Goal: Task Accomplishment & Management: Complete application form

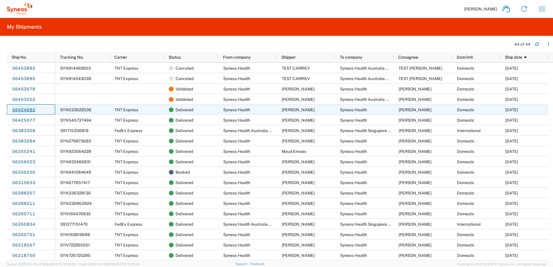
click at [24, 110] on link "56424692" at bounding box center [24, 109] width 24 height 9
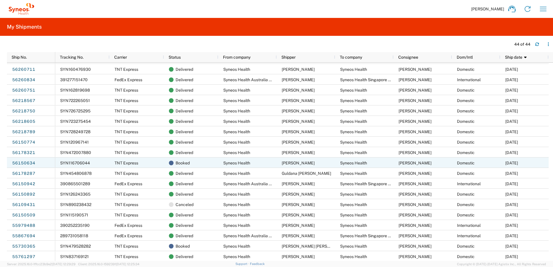
scroll to position [202, 0]
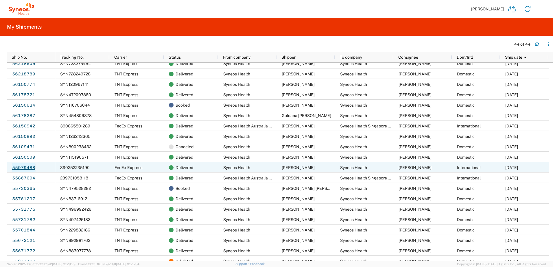
click at [23, 168] on link "55979488" at bounding box center [24, 167] width 24 height 9
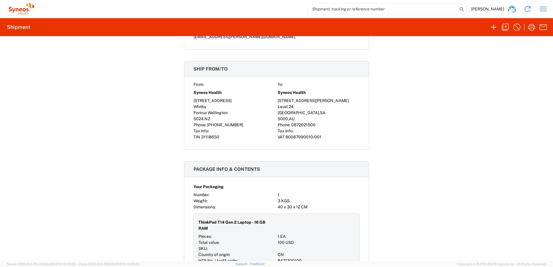
scroll to position [260, 0]
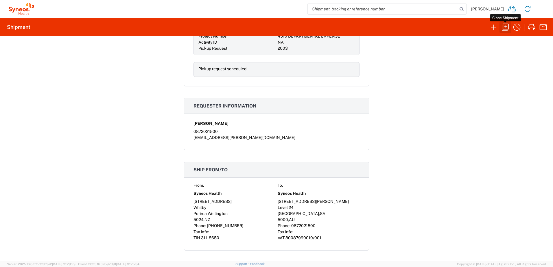
click at [505, 28] on icon "button" at bounding box center [504, 27] width 9 height 9
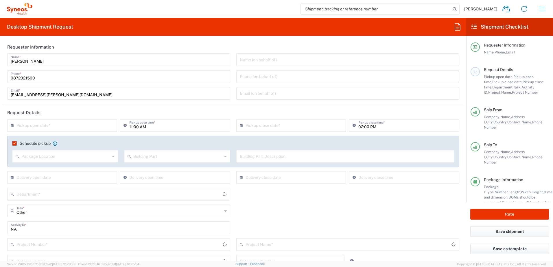
type input "Your Packaging"
type input "Business (General)"
type input "[GEOGRAPHIC_DATA]"
type input "4510 DEPARTMENTAL EXPENSE"
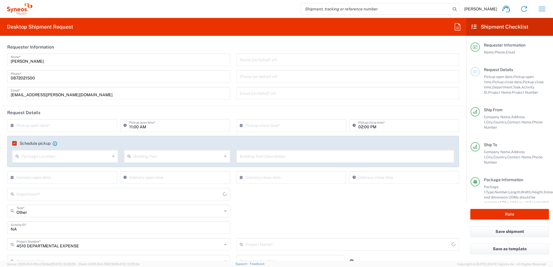
type input "Delivery Duty Paid"
type input "Residential/Home"
type input "[GEOGRAPHIC_DATA]"
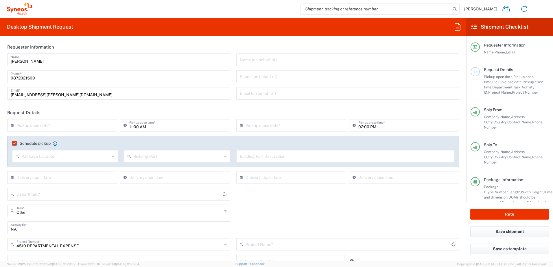
type input "4510 DEPARTMENTAL EXPENSE"
type input "Syneos Health Australia Pty Ltd"
type input "4510"
click at [31, 123] on input "text" at bounding box center [63, 125] width 94 height 10
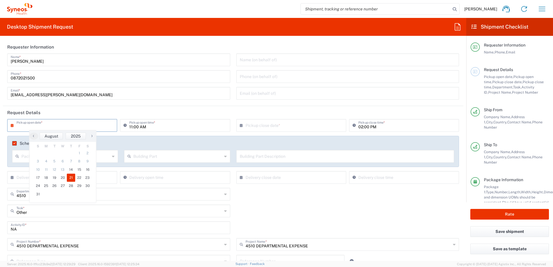
click at [74, 175] on span "21" at bounding box center [71, 178] width 8 height 8
type input "[DATE]"
click at [162, 127] on input "11:00 AM" at bounding box center [177, 125] width 97 height 10
click at [143, 126] on input "12:00 AM" at bounding box center [177, 125] width 97 height 10
click at [136, 128] on input "12:00 PM" at bounding box center [177, 125] width 97 height 10
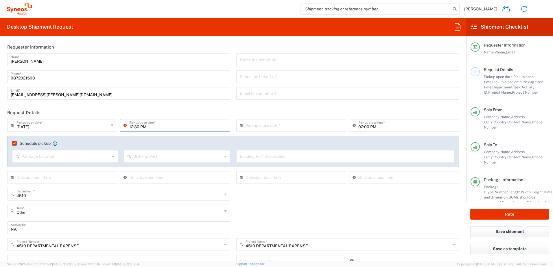
type input "12:30 PM"
click at [263, 127] on input "text" at bounding box center [292, 125] width 94 height 10
click at [299, 177] on span "21" at bounding box center [297, 178] width 8 height 8
type input "[DATE]"
click at [358, 128] on input "02:00 PM" at bounding box center [406, 125] width 97 height 10
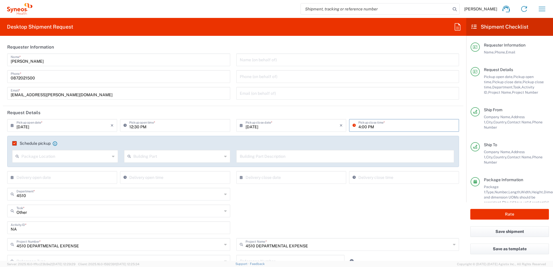
type input "04:00 PM"
click at [375, 218] on div "Other Task * Other Break/Fix Inventory Transfer New Hire Refresh" at bounding box center [232, 213] width 457 height 17
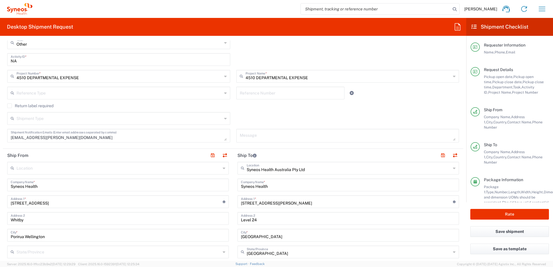
scroll to position [173, 0]
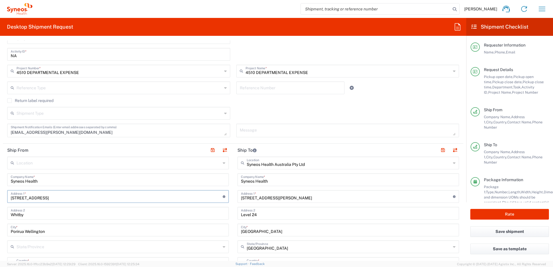
drag, startPoint x: 2, startPoint y: 198, endPoint x: 0, endPoint y: 202, distance: 4.4
click at [0, 199] on html "[PERSON_NAME] Home Shipment estimator Shipment tracking Desktop shipment reques…" at bounding box center [276, 133] width 553 height 267
paste input "[STREET_ADDRESS]"
type input "[STREET_ADDRESS]"
type input "[EMAIL_ADDRESS][DOMAIN_NAME]"
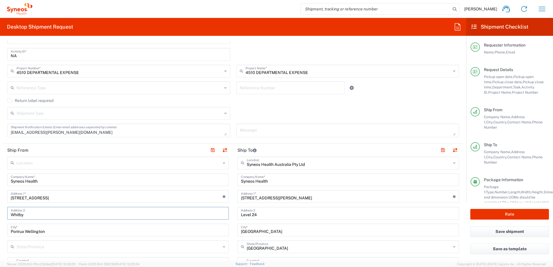
drag, startPoint x: 52, startPoint y: 213, endPoint x: 0, endPoint y: 218, distance: 52.3
click at [0, 218] on html "[PERSON_NAME] Home Shipment estimator Shipment tracking Desktop shipment reques…" at bounding box center [276, 133] width 553 height 267
drag, startPoint x: 69, startPoint y: 230, endPoint x: -1, endPoint y: 230, distance: 69.9
click at [0, 230] on html "[PERSON_NAME] Home Shipment estimator Shipment tracking Desktop shipment reques…" at bounding box center [276, 133] width 553 height 267
paste input "St Albans"
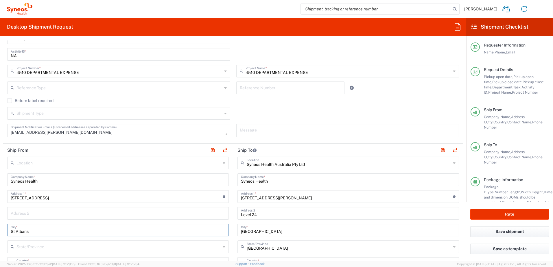
type input "St Albans"
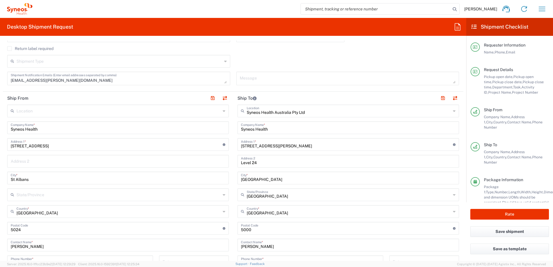
scroll to position [231, 0]
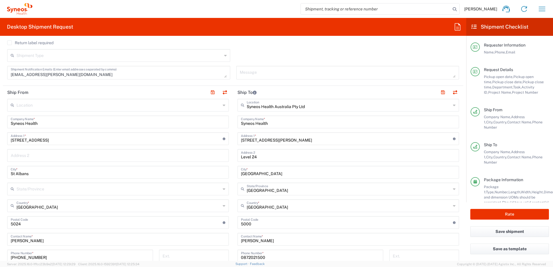
click at [62, 206] on input "[GEOGRAPHIC_DATA]" at bounding box center [118, 205] width 204 height 10
type input "[GEOGRAPHIC_DATA]"
drag, startPoint x: 47, startPoint y: 225, endPoint x: -1, endPoint y: 224, distance: 48.6
click at [0, 224] on html "[PERSON_NAME] Home Shipment estimator Shipment tracking Desktop shipment reques…" at bounding box center [276, 133] width 553 height 267
type input "3021"
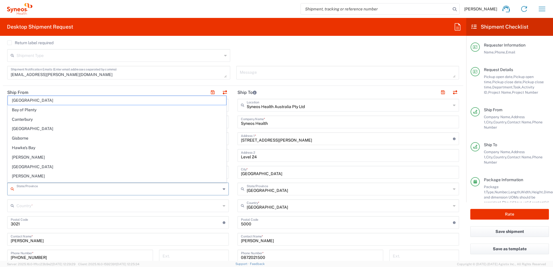
click at [174, 191] on input "text" at bounding box center [118, 189] width 204 height 10
click at [97, 191] on input "text" at bounding box center [118, 189] width 204 height 10
click at [78, 188] on input "text" at bounding box center [118, 189] width 204 height 10
click at [223, 186] on icon at bounding box center [224, 188] width 3 height 9
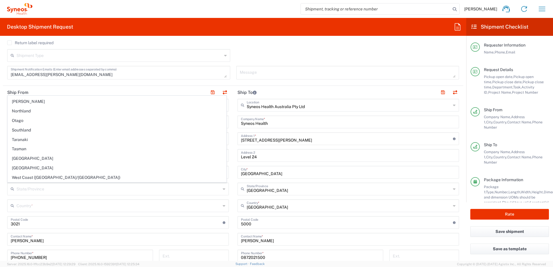
click at [223, 188] on icon at bounding box center [224, 188] width 3 height 9
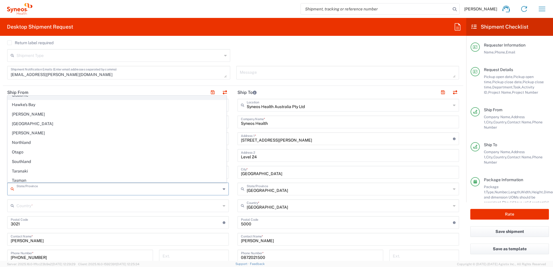
scroll to position [0, 0]
click at [217, 186] on input "text" at bounding box center [118, 189] width 204 height 10
click at [177, 207] on input "[GEOGRAPHIC_DATA]" at bounding box center [118, 205] width 204 height 10
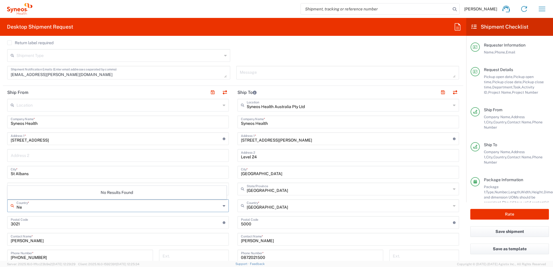
type input "N"
type input "[GEOGRAPHIC_DATA]"
click at [78, 196] on span "[GEOGRAPHIC_DATA]" at bounding box center [117, 194] width 218 height 9
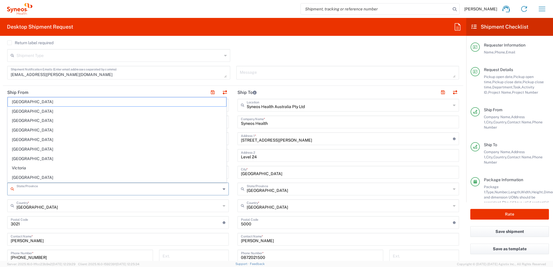
click at [79, 188] on input "text" at bounding box center [118, 189] width 204 height 10
type input "Victoria"
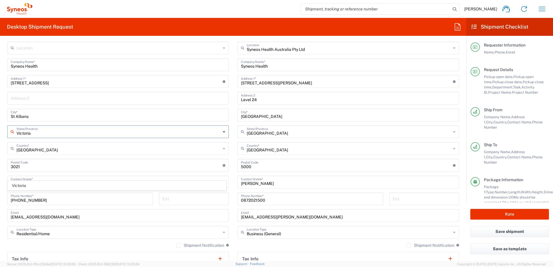
scroll to position [289, 0]
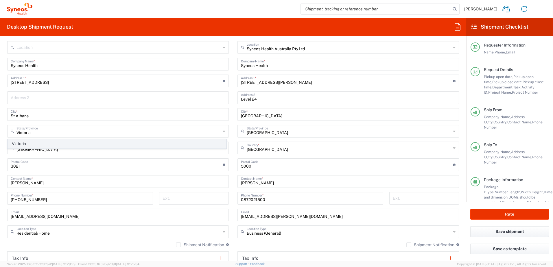
click at [56, 142] on span "Victoria" at bounding box center [117, 143] width 218 height 9
drag, startPoint x: 46, startPoint y: 184, endPoint x: -1, endPoint y: 174, distance: 48.3
click at [0, 174] on html "[PERSON_NAME] Home Shipment estimator Shipment tracking Desktop shipment reques…" at bounding box center [276, 133] width 553 height 267
paste input "Trang V"
type input "[PERSON_NAME]"
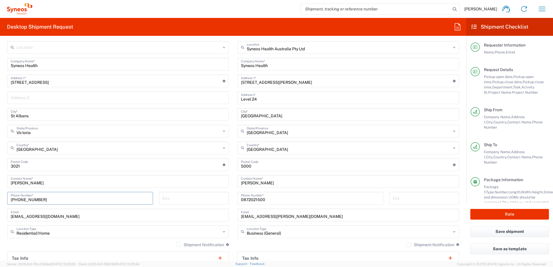
drag, startPoint x: 82, startPoint y: 199, endPoint x: 0, endPoint y: 200, distance: 81.8
click at [0, 200] on html "[PERSON_NAME] Home Shipment estimator Shipment tracking Desktop shipment reques…" at bounding box center [276, 133] width 553 height 267
paste input "0401260186"
type input "0401260186"
drag, startPoint x: 71, startPoint y: 217, endPoint x: -1, endPoint y: 213, distance: 71.8
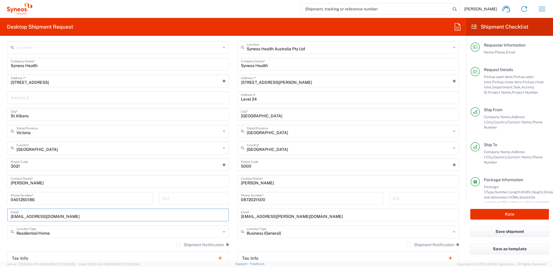
click at [0, 213] on html "[PERSON_NAME] Home Shipment estimator Shipment tracking Desktop shipment reques…" at bounding box center [276, 133] width 553 height 267
paste input "tranghvo1"
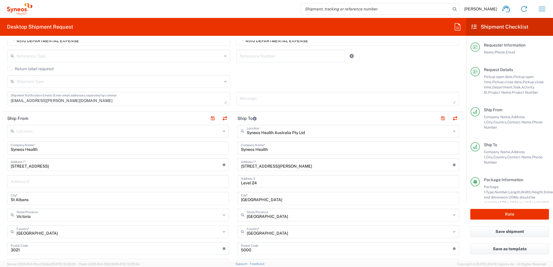
scroll to position [202, 0]
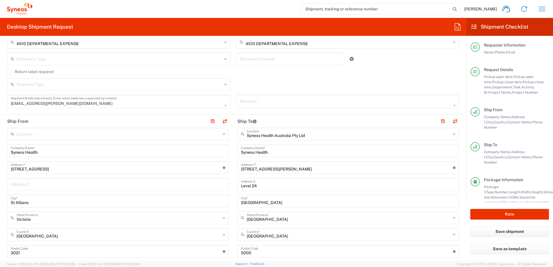
type input "[EMAIL_ADDRESS][DOMAIN_NAME]"
click at [337, 79] on div "Shipment Type Batch Regular" at bounding box center [232, 86] width 457 height 17
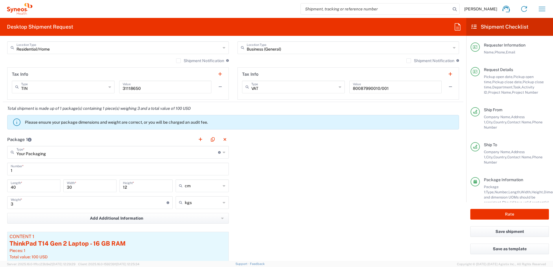
scroll to position [491, 0]
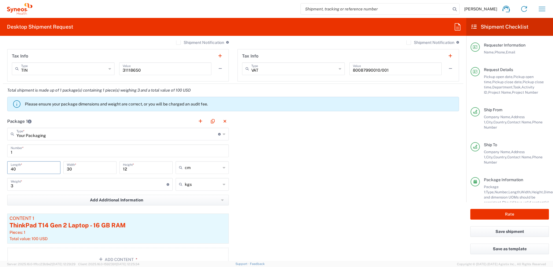
drag, startPoint x: 19, startPoint y: 168, endPoint x: 4, endPoint y: 163, distance: 16.0
click at [1, 165] on form "Requester Information [PERSON_NAME] Name * [PHONE_NUMBER] Phone * [EMAIL_ADDRES…" at bounding box center [233, 150] width 466 height 221
type input "35"
drag, startPoint x: 128, startPoint y: 169, endPoint x: 114, endPoint y: 168, distance: 13.9
click at [114, 168] on div "35 Length * 30 Width * 12 Height * cm cm ft in" at bounding box center [118, 169] width 224 height 17
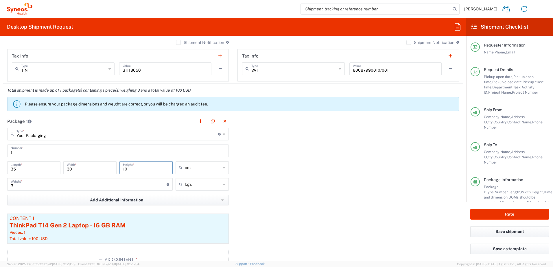
type input "10"
click at [328, 187] on div "Package 1 Your Packaging Type * Material used to package goods Your Packaging E…" at bounding box center [233, 195] width 460 height 161
click at [15, 187] on input "3" at bounding box center [89, 184] width 156 height 10
type input "2"
click at [280, 164] on div "Package 1 Your Packaging Type * Material used to package goods Your Packaging E…" at bounding box center [233, 195] width 460 height 161
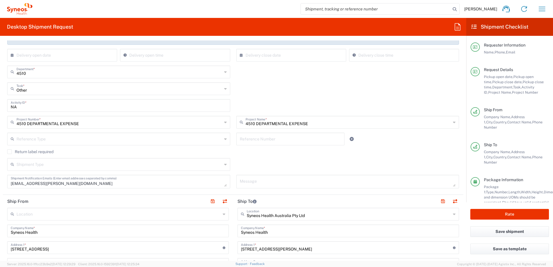
scroll to position [69, 0]
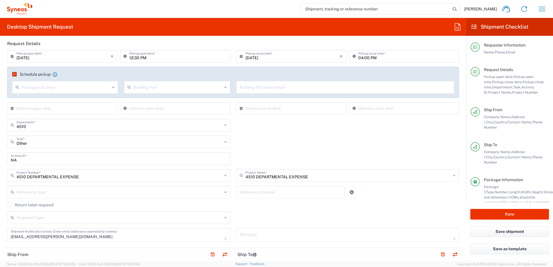
click at [308, 142] on div "Other Task * Other Break/Fix Inventory Transfer New Hire Refresh" at bounding box center [232, 144] width 457 height 17
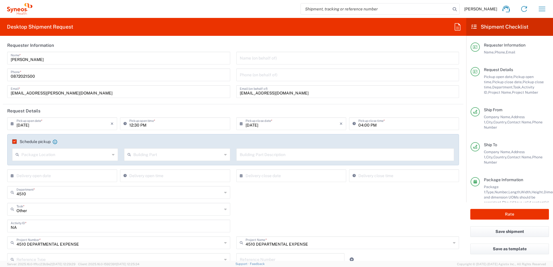
scroll to position [0, 0]
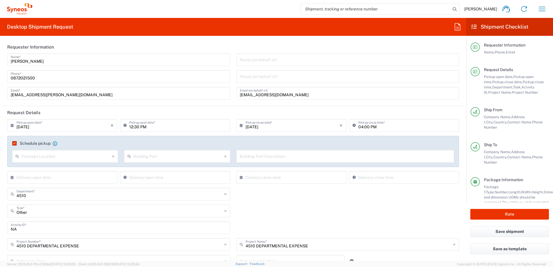
click at [362, 126] on input "04:00 PM" at bounding box center [406, 125] width 97 height 10
click at [364, 127] on input "04:00 PM" at bounding box center [406, 125] width 97 height 10
type input "04:30 PM"
click at [382, 201] on div "4510 Department * 4510 3000 3100 3109 3110 3111 3112 3125 3130 3135 3136 3150 3…" at bounding box center [232, 196] width 457 height 17
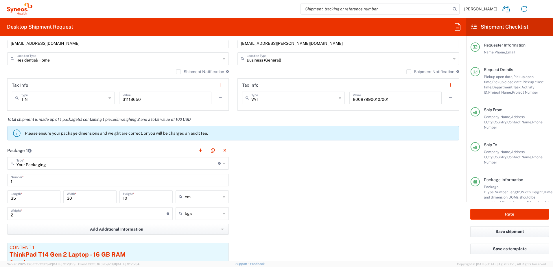
scroll to position [462, 0]
click at [339, 192] on div "Package 1 Your Packaging Type * Material used to package goods Your Packaging E…" at bounding box center [233, 224] width 460 height 161
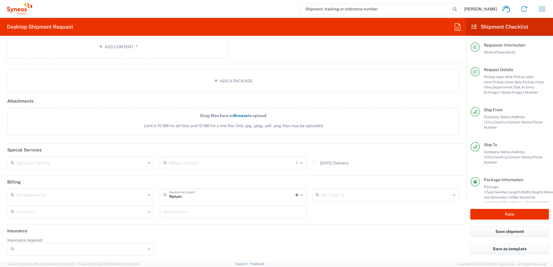
scroll to position [705, 0]
drag, startPoint x: 510, startPoint y: 215, endPoint x: 510, endPoint y: 211, distance: 3.8
click at [510, 214] on button "Rate" at bounding box center [509, 214] width 79 height 11
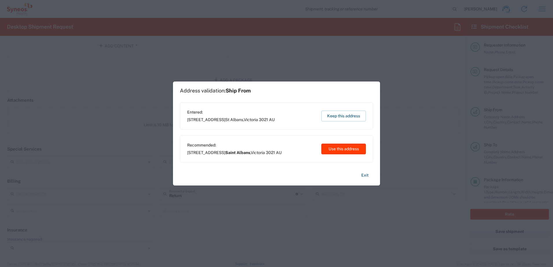
click at [355, 149] on button "Use this address" at bounding box center [343, 149] width 45 height 11
type input "Saint Albans"
type input "Victoria"
type input "[GEOGRAPHIC_DATA]"
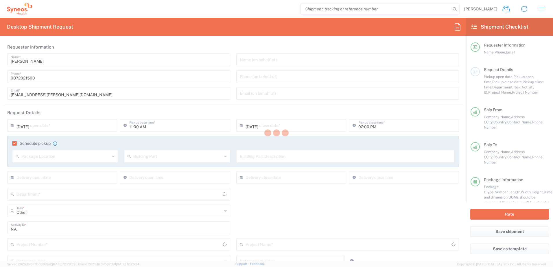
type input "[GEOGRAPHIC_DATA]"
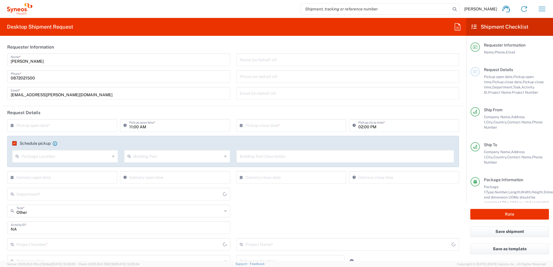
type input "[GEOGRAPHIC_DATA]"
type input "4510 DEPARTMENTAL EXPENSE"
type input "Your Packaging"
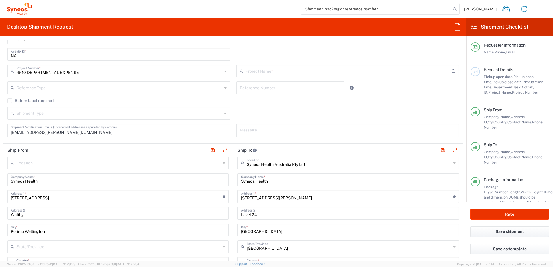
type input "4510 DEPARTMENTAL EXPENSE"
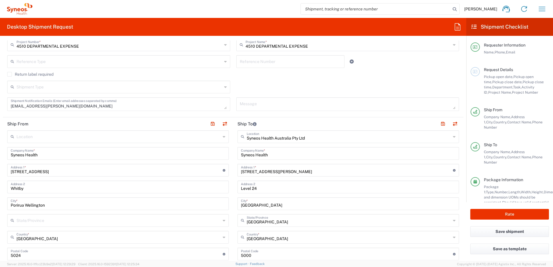
type input "4510"
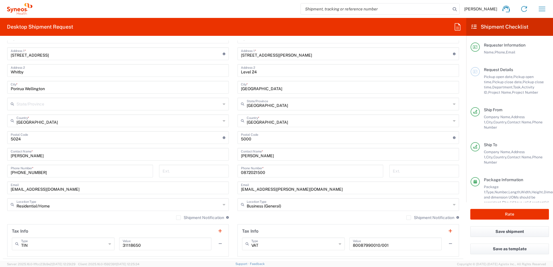
scroll to position [318, 0]
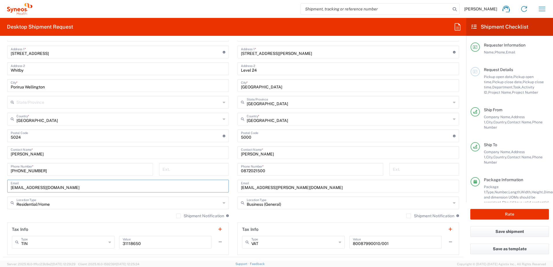
drag, startPoint x: 62, startPoint y: 188, endPoint x: -1, endPoint y: 188, distance: 62.7
click at [0, 188] on html "[PERSON_NAME] Home Shipment estimator Shipment tracking Desktop shipment reques…" at bounding box center [276, 133] width 553 height 267
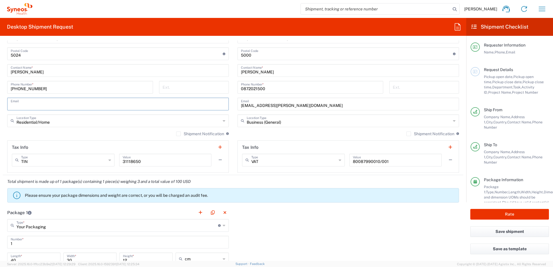
scroll to position [491, 0]
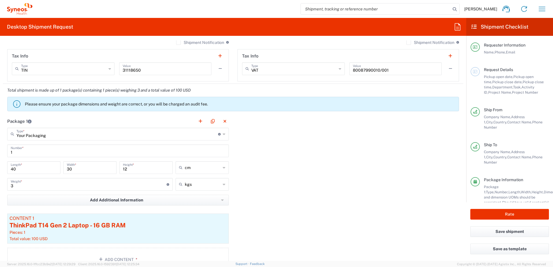
click at [344, 187] on div "Package 1 Your Packaging Type * Material used to package goods Your Packaging E…" at bounding box center [233, 195] width 460 height 161
